Goal: Transaction & Acquisition: Purchase product/service

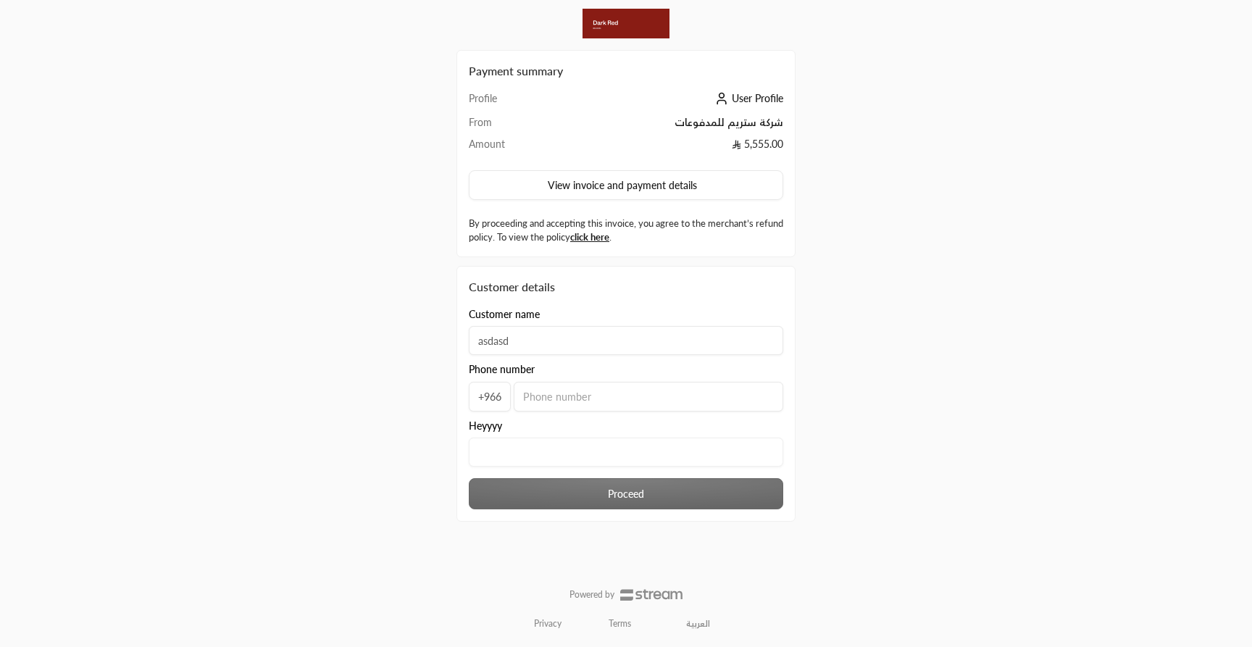
type input "asdasd"
click at [610, 395] on input "tel" at bounding box center [648, 397] width 269 height 30
type input "500000000"
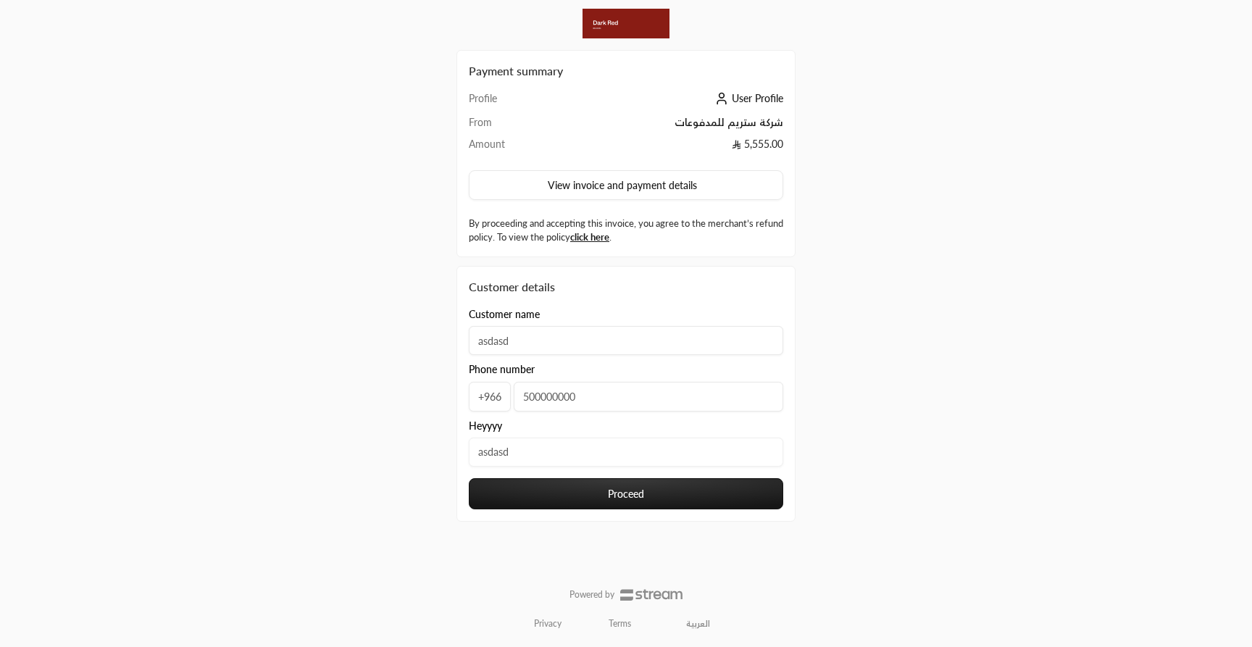
type input "asdasd"
click at [639, 488] on button "Proceed" at bounding box center [626, 493] width 314 height 31
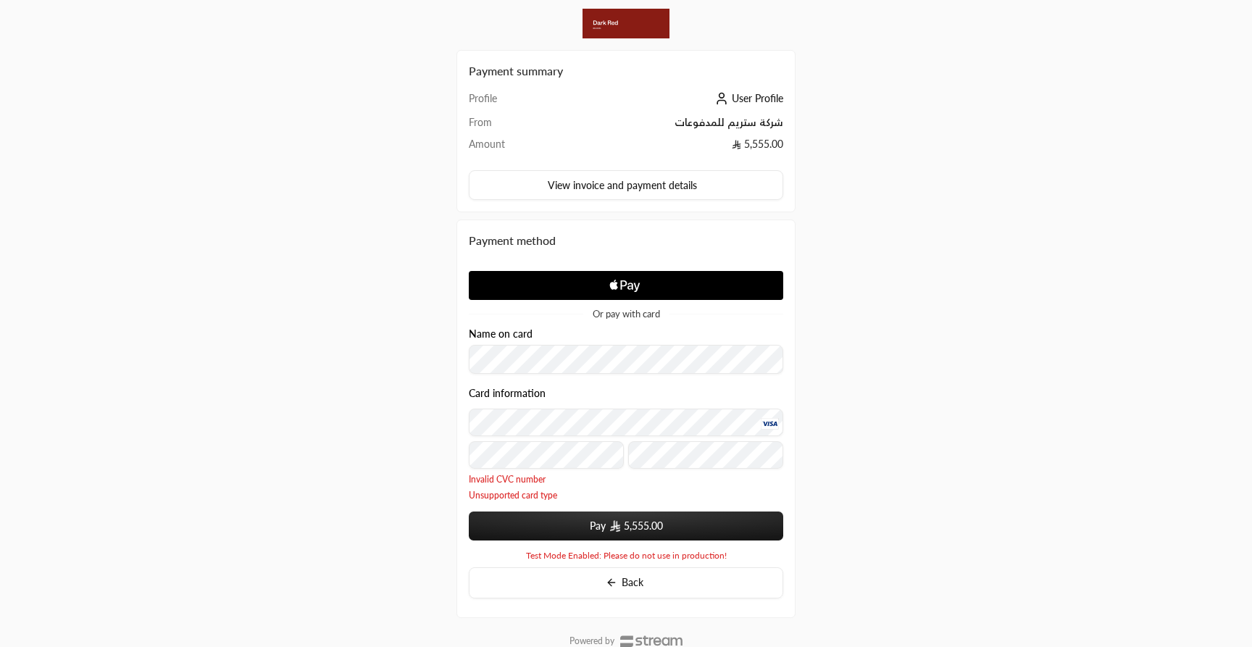
click at [649, 506] on form "Name on card Card information Invalid CVC number Unsupported card type Pay 5,55…" at bounding box center [626, 434] width 314 height 212
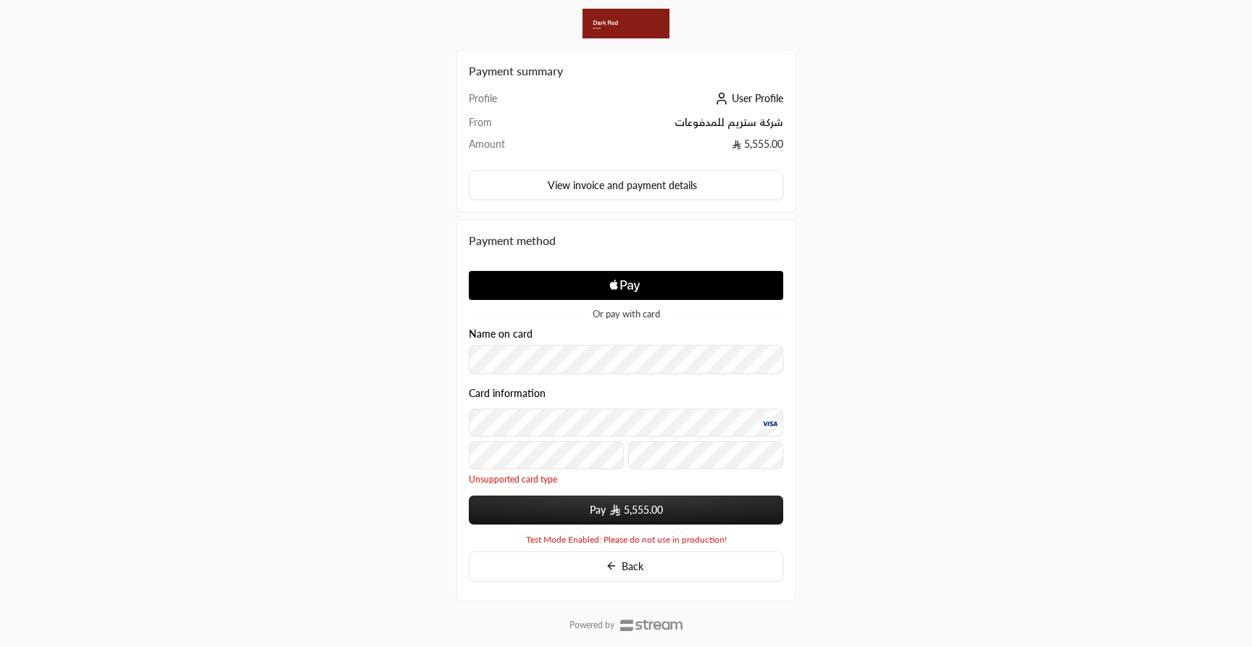
click at [648, 528] on div "Or pay with card Name on card Card information Unsupported card type Pay 5,555.…" at bounding box center [626, 403] width 314 height 285
click at [648, 504] on span "5,555.00" at bounding box center [643, 510] width 39 height 14
click at [590, 515] on button "Pay 5,555.00" at bounding box center [626, 509] width 314 height 29
click at [573, 513] on button "Pay 5,555.00" at bounding box center [626, 509] width 314 height 29
